Goal: Information Seeking & Learning: Learn about a topic

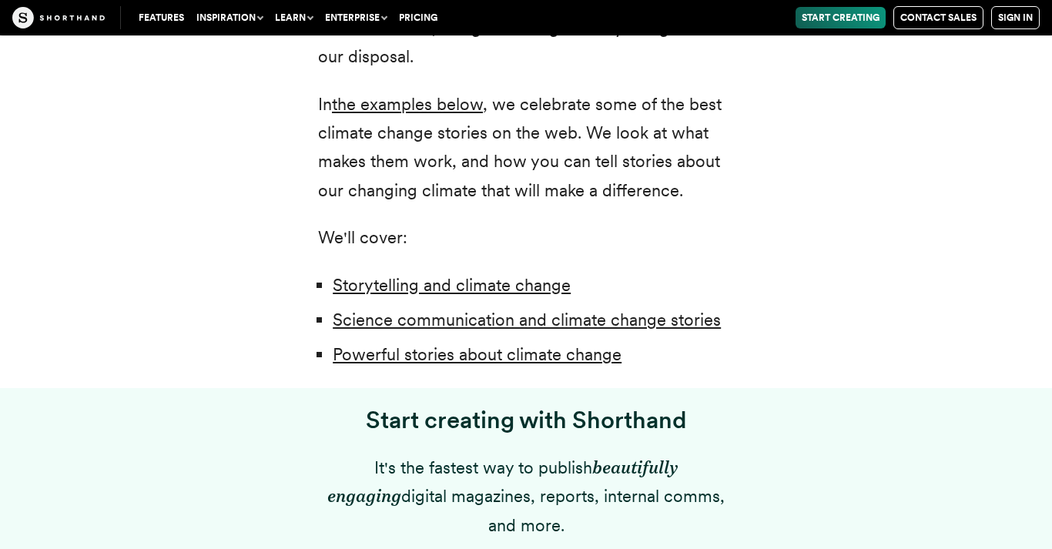
scroll to position [1086, 0]
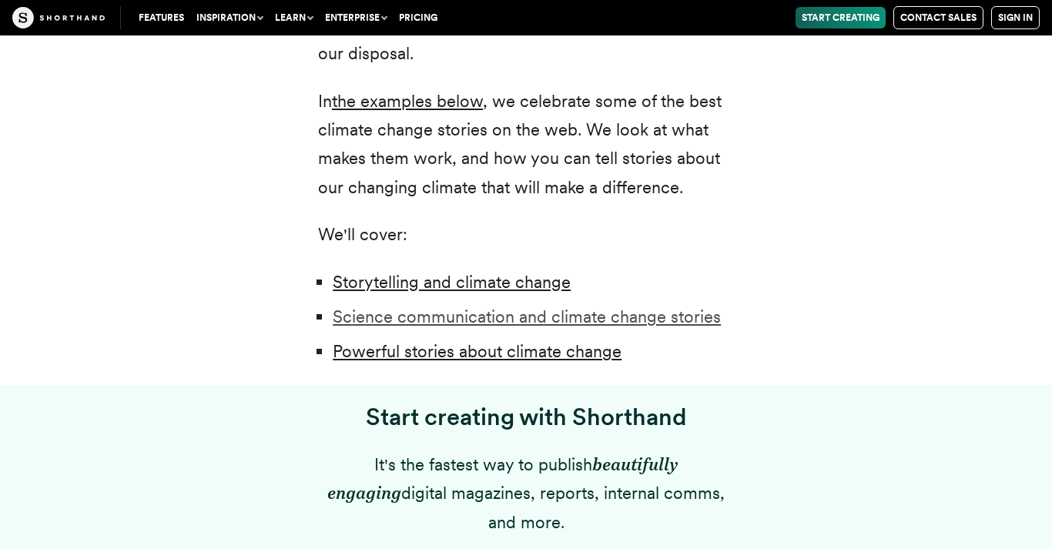
click at [504, 315] on link "Science communication and climate change stories" at bounding box center [527, 317] width 388 height 20
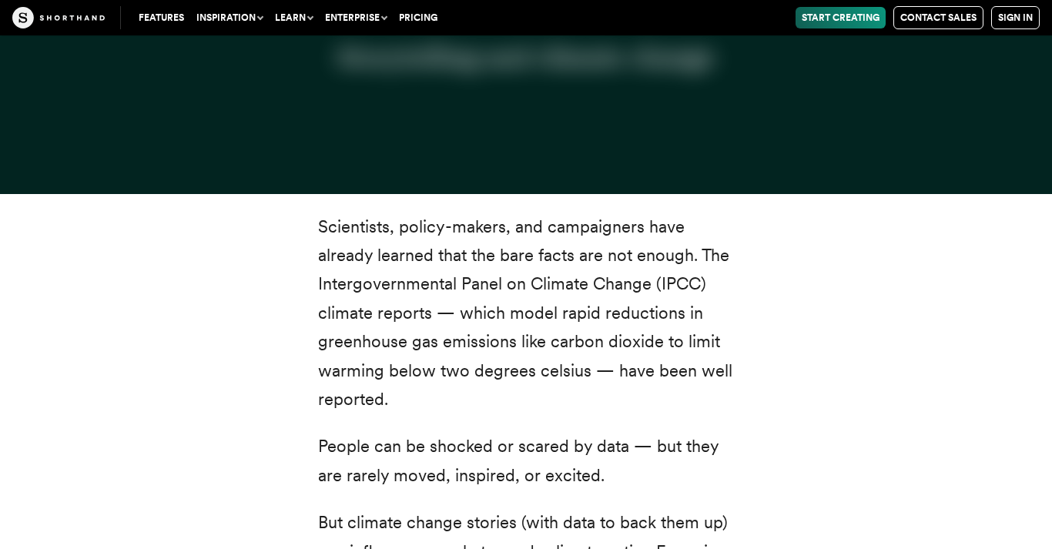
scroll to position [2956, 0]
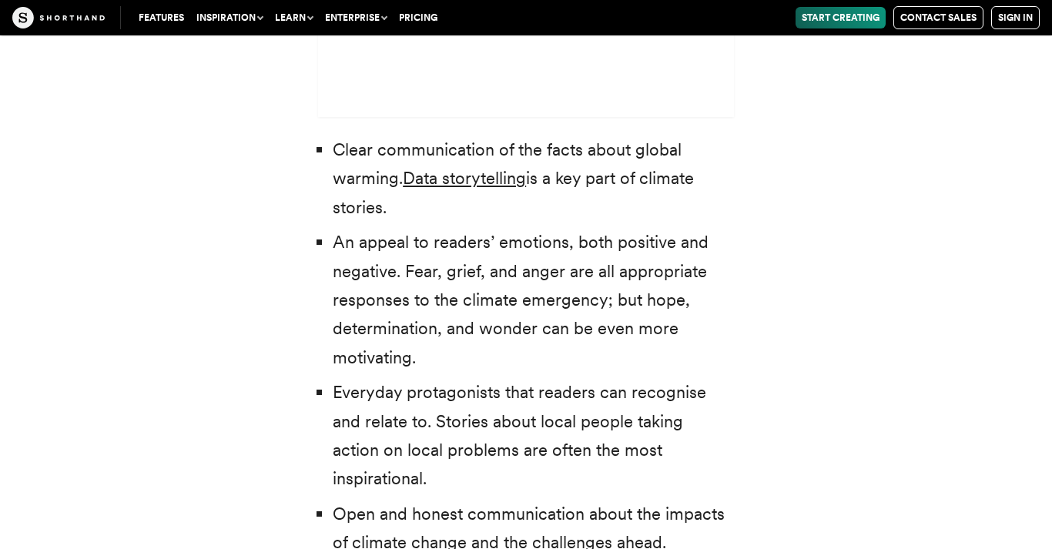
scroll to position [4850, 0]
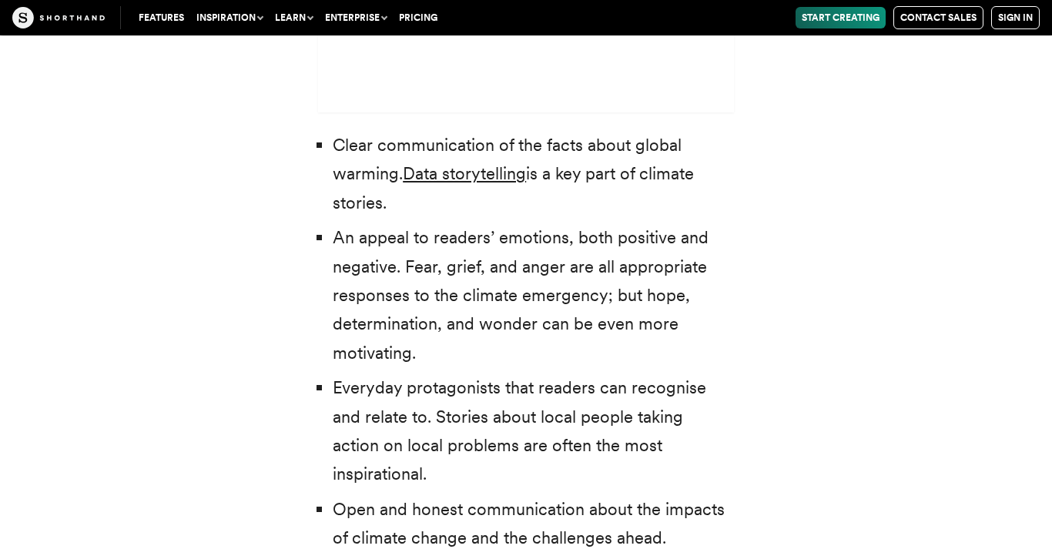
drag, startPoint x: 644, startPoint y: 241, endPoint x: 663, endPoint y: 284, distance: 46.9
click at [663, 284] on li "An appeal to readers’ emotions, both positive and negative. Fear, grief, and an…" at bounding box center [533, 295] width 401 height 144
copy li "hope, determination, and wonder can be even more motivating."
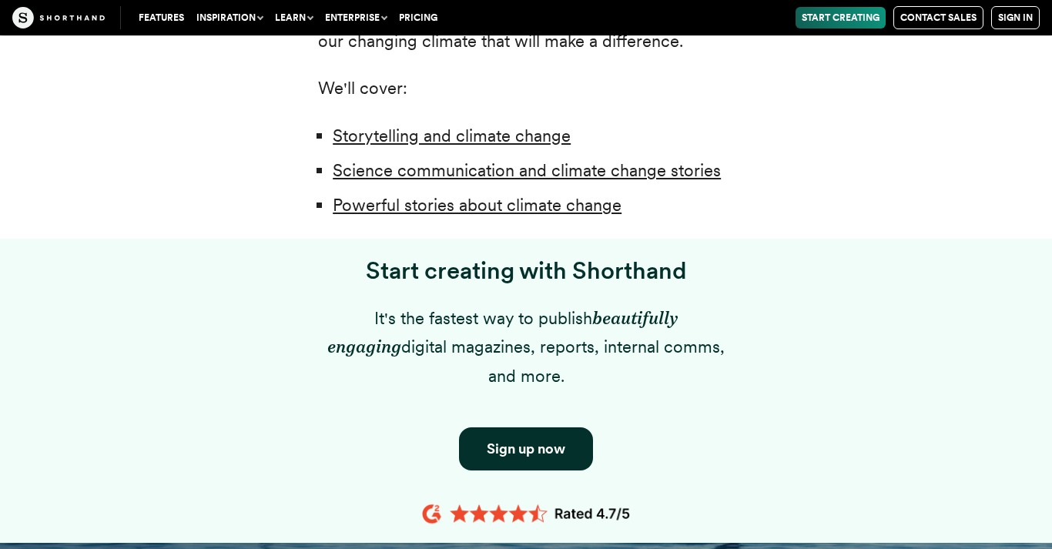
scroll to position [1231, 0]
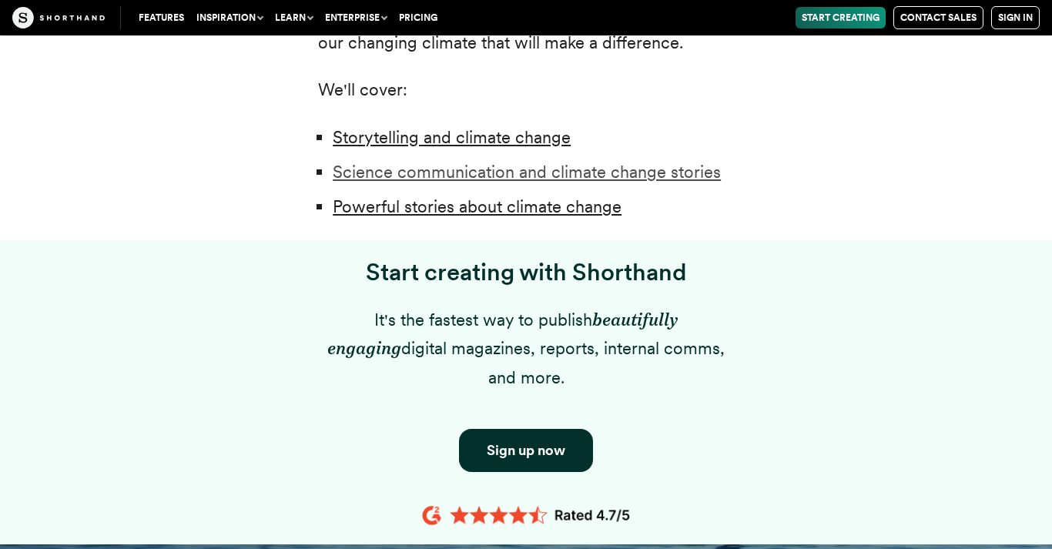
click at [645, 173] on link "Science communication and climate change stories" at bounding box center [527, 172] width 388 height 20
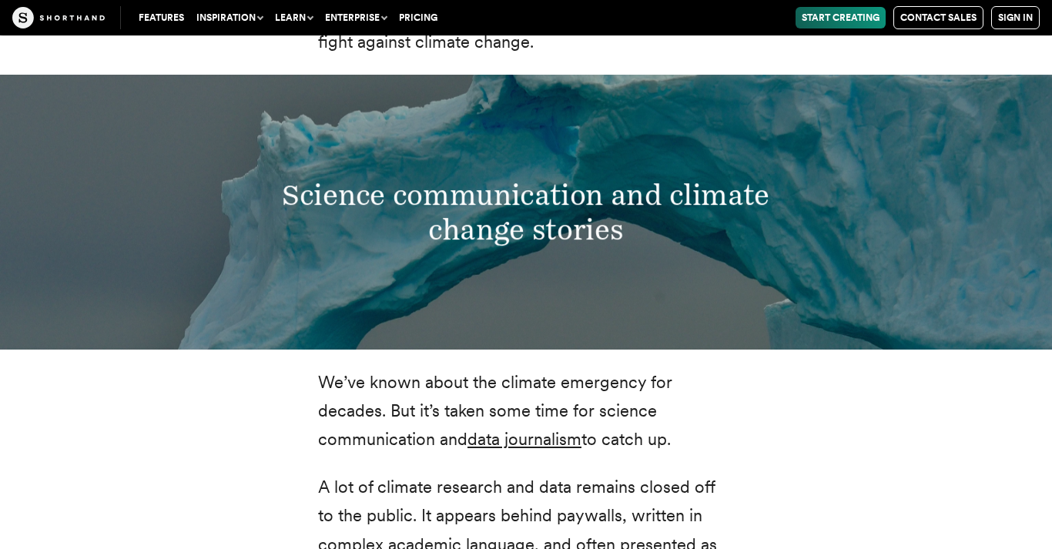
scroll to position [2956, 0]
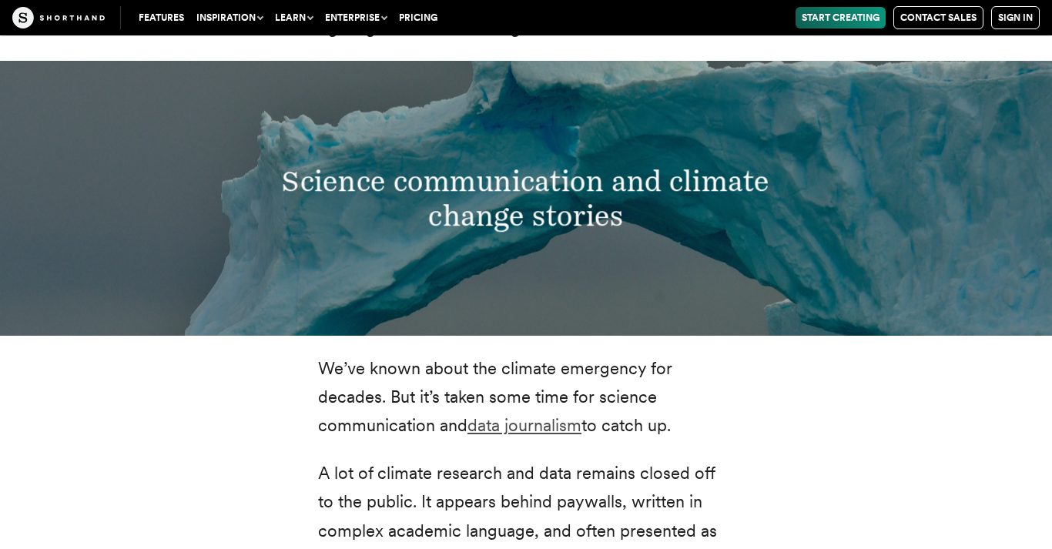
click at [564, 415] on link "data journalism" at bounding box center [525, 425] width 114 height 20
